Goal: Task Accomplishment & Management: Complete application form

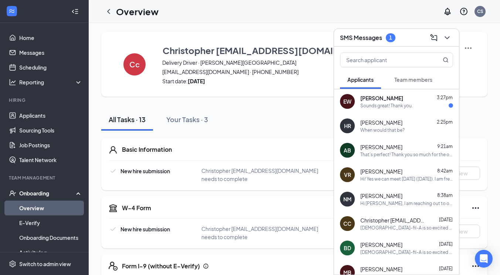
click at [417, 106] on div "Sounds great! Thank you." at bounding box center [406, 105] width 93 height 6
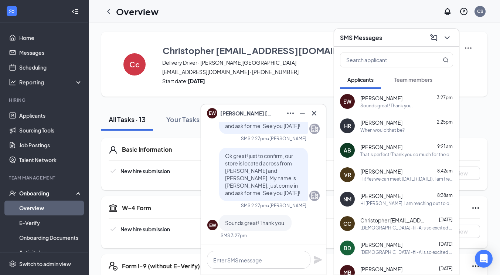
click at [313, 115] on icon "Cross" at bounding box center [314, 113] width 9 height 9
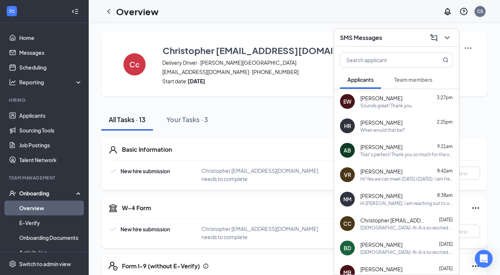
click at [450, 34] on icon "ChevronDown" at bounding box center [447, 37] width 9 height 9
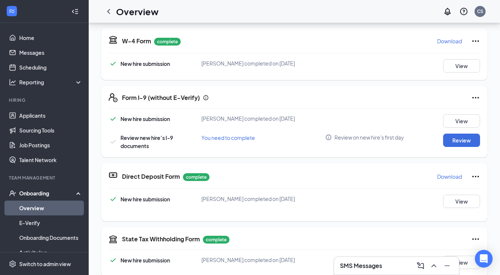
scroll to position [148, 0]
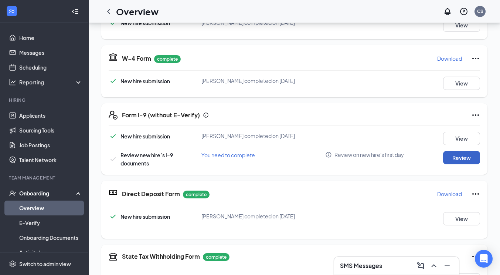
click at [450, 156] on button "Review" at bounding box center [461, 157] width 37 height 13
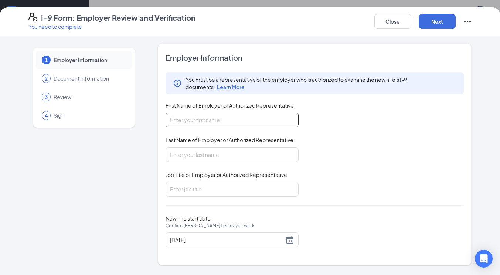
click at [206, 118] on input "First Name of Employer or Authorized Representative" at bounding box center [232, 119] width 133 height 15
type input "Crystal"
type input "Snyder"
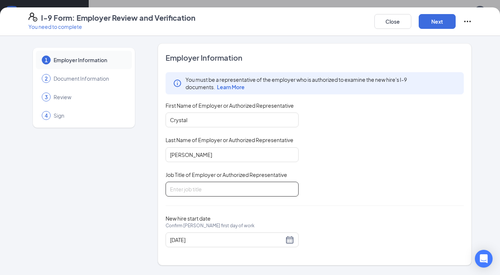
click at [200, 192] on input "Job Title of Employer or Authorized Representative" at bounding box center [232, 188] width 133 height 15
type input "HR Executive"
click at [441, 24] on button "Next" at bounding box center [437, 21] width 37 height 15
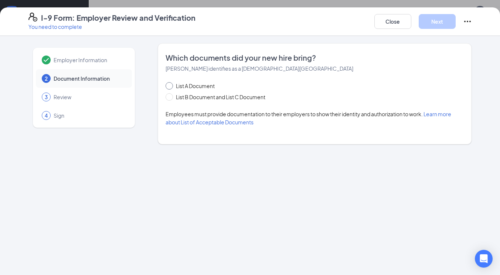
click at [169, 87] on input "List A Document" at bounding box center [168, 84] width 5 height 5
radio input "true"
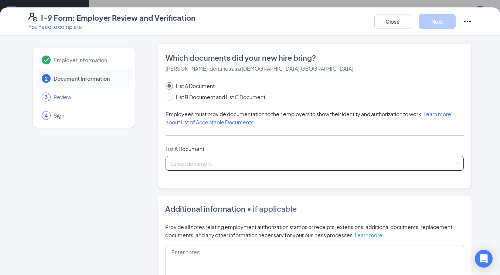
click at [187, 164] on input "search" at bounding box center [312, 161] width 285 height 11
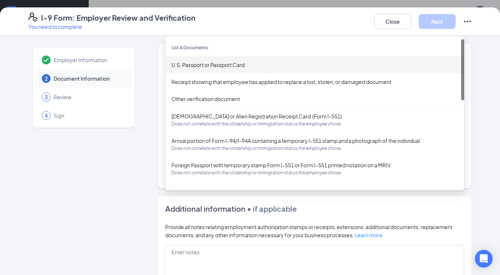
click at [218, 69] on div "U.S. Passport or Passport Card" at bounding box center [315, 64] width 299 height 17
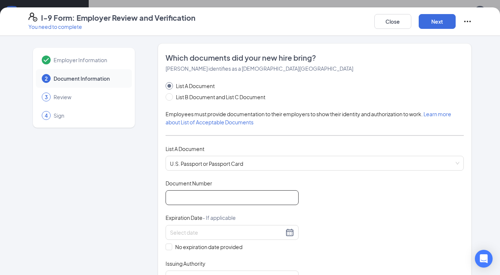
click at [200, 198] on input "Document Number" at bounding box center [232, 197] width 133 height 15
type input "A1446285"
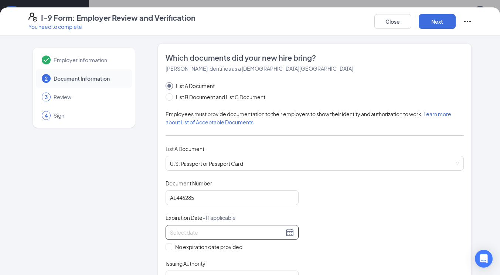
click at [289, 233] on div at bounding box center [232, 232] width 124 height 9
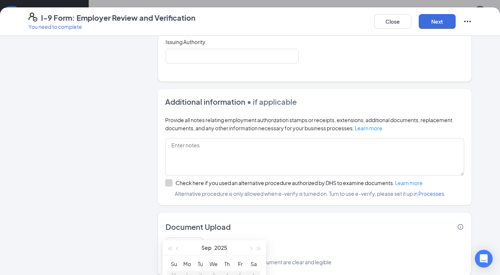
scroll to position [222, 0]
click at [229, 247] on div "Sep 2025" at bounding box center [214, 247] width 64 height 15
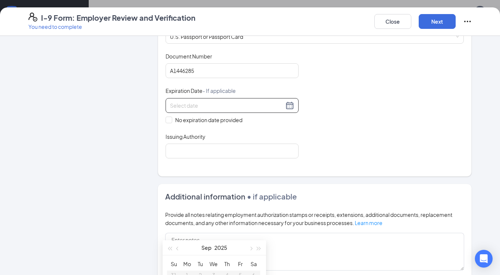
scroll to position [74, 0]
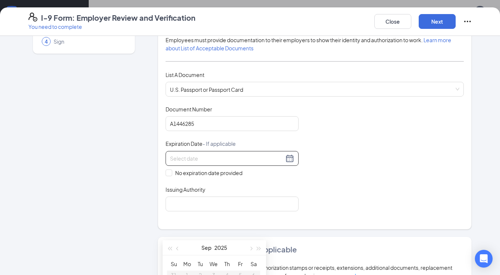
click at [357, 147] on div "Document Title U.S. Passport or Passport Card Document Number A1446285 Expirati…" at bounding box center [315, 158] width 299 height 106
click at [287, 159] on div at bounding box center [232, 158] width 124 height 9
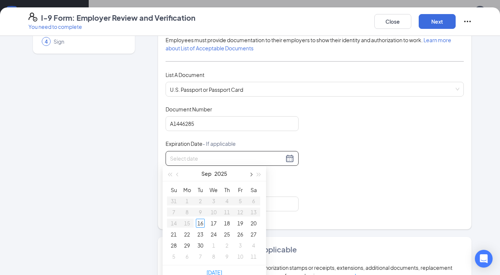
click at [251, 173] on span "button" at bounding box center [251, 175] width 4 height 4
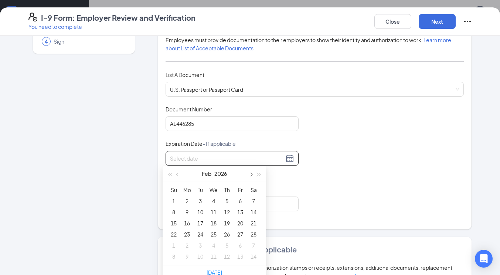
click at [251, 173] on span "button" at bounding box center [251, 175] width 4 height 4
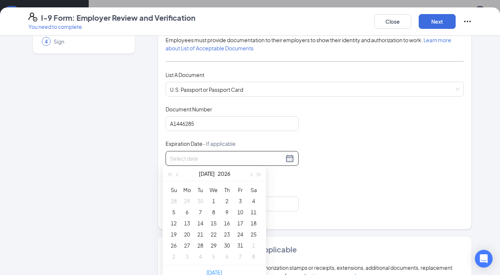
click at [264, 173] on div "Jul 2026" at bounding box center [215, 173] width 104 height 15
click at [261, 173] on button "button" at bounding box center [259, 173] width 8 height 15
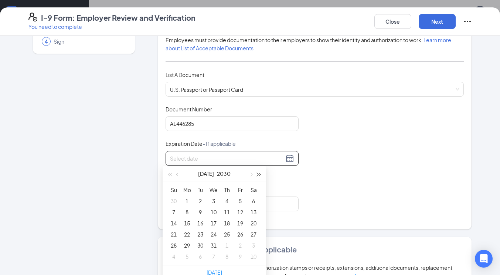
click at [261, 173] on button "button" at bounding box center [259, 173] width 8 height 15
click at [180, 175] on button "button" at bounding box center [178, 173] width 8 height 15
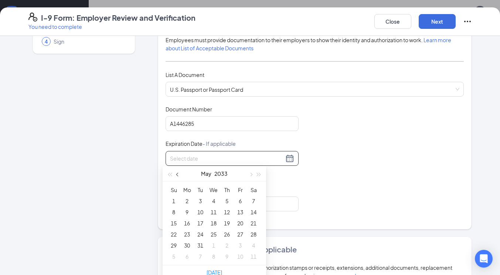
click at [180, 175] on button "button" at bounding box center [178, 173] width 8 height 15
type input "04/05/2033"
click at [201, 210] on div "5" at bounding box center [200, 211] width 9 height 9
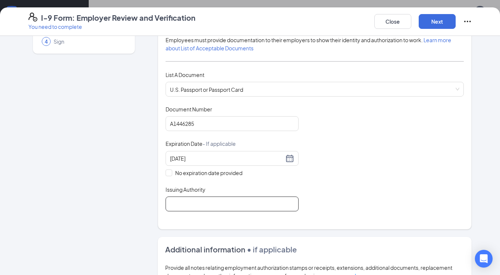
click at [218, 207] on input "Issuing Authority" at bounding box center [232, 203] width 133 height 15
type input "United States"
click at [389, 184] on div "Document Title U.S. Passport or Passport Card Document Number A1446285 Expirati…" at bounding box center [315, 158] width 299 height 106
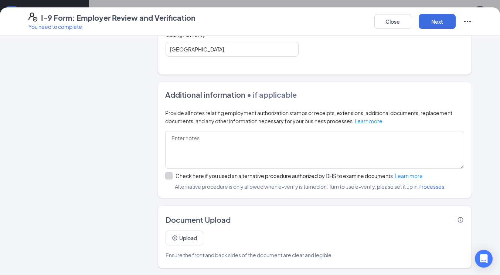
scroll to position [7, 0]
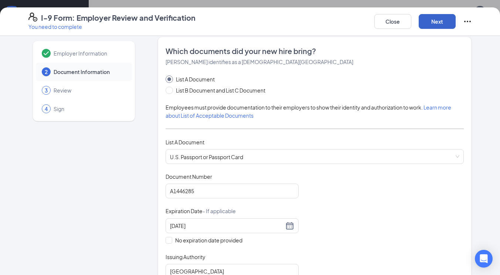
click at [435, 22] on button "Next" at bounding box center [437, 21] width 37 height 15
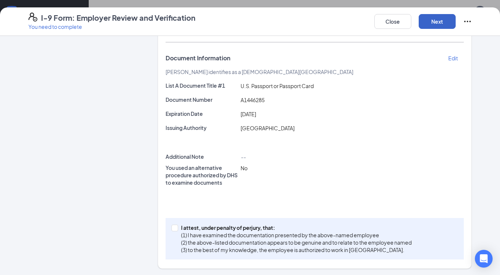
scroll to position [121, 0]
click at [178, 227] on span "I attest, under penalty of perjury, that: (1) I have examined the documentation…" at bounding box center [296, 238] width 237 height 30
click at [176, 227] on input "I attest, under penalty of perjury, that: (1) I have examined the documentation…" at bounding box center [174, 226] width 5 height 5
checkbox input "true"
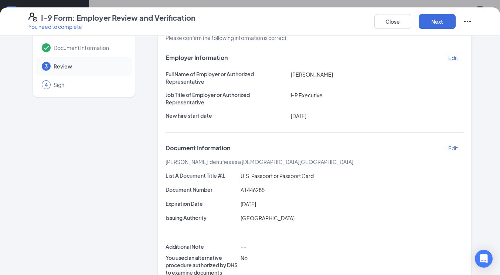
scroll to position [0, 0]
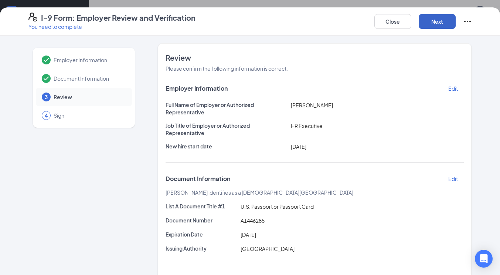
click at [433, 23] on button "Next" at bounding box center [437, 21] width 37 height 15
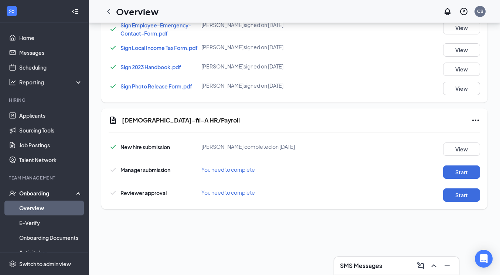
scroll to position [333, 0]
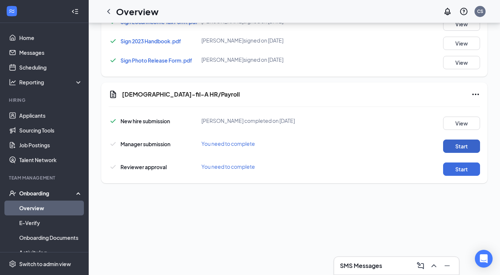
click at [451, 146] on button "Start" at bounding box center [461, 145] width 37 height 13
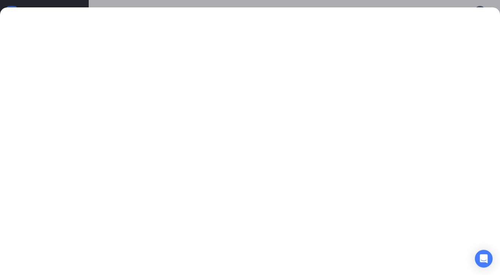
scroll to position [370, 0]
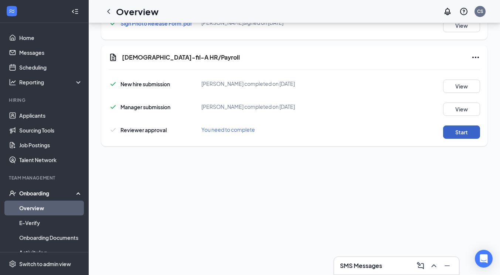
click at [468, 131] on button "Start" at bounding box center [461, 131] width 37 height 13
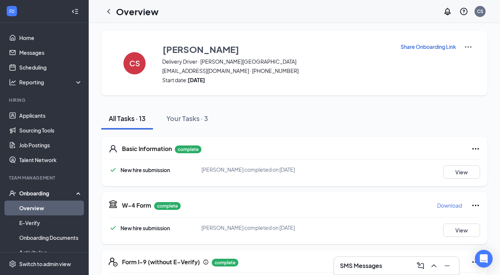
scroll to position [0, 0]
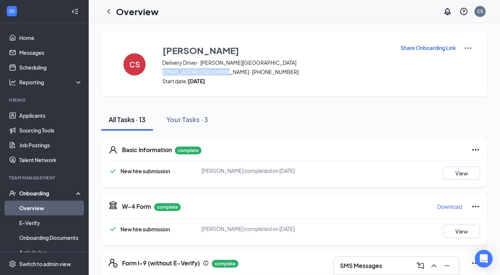
drag, startPoint x: 227, startPoint y: 72, endPoint x: 163, endPoint y: 74, distance: 64.0
click at [163, 74] on span "[EMAIL_ADDRESS][DOMAIN_NAME] · [PHONE_NUMBER]" at bounding box center [276, 71] width 229 height 7
copy span "c.sparrow412@gmail.com"
click at [104, 14] on icon "ChevronLeft" at bounding box center [108, 11] width 9 height 9
